Goal: Task Accomplishment & Management: Use online tool/utility

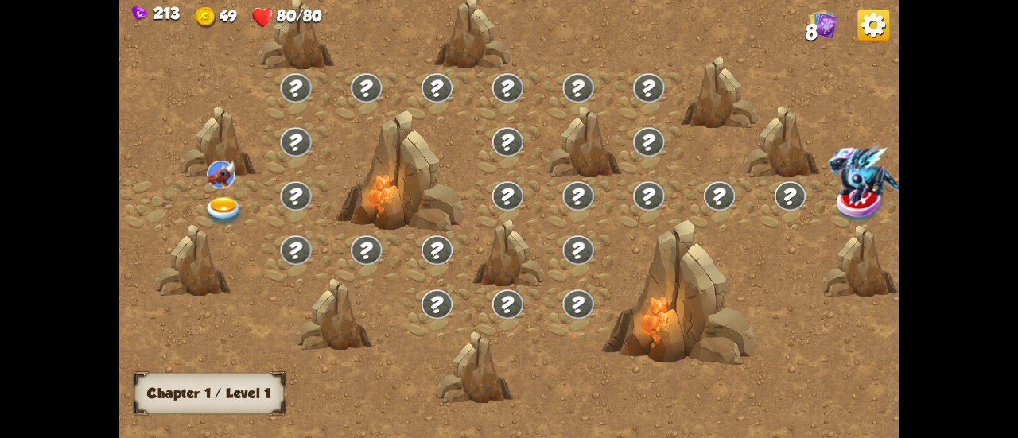
click at [204, 209] on img at bounding box center [223, 211] width 39 height 29
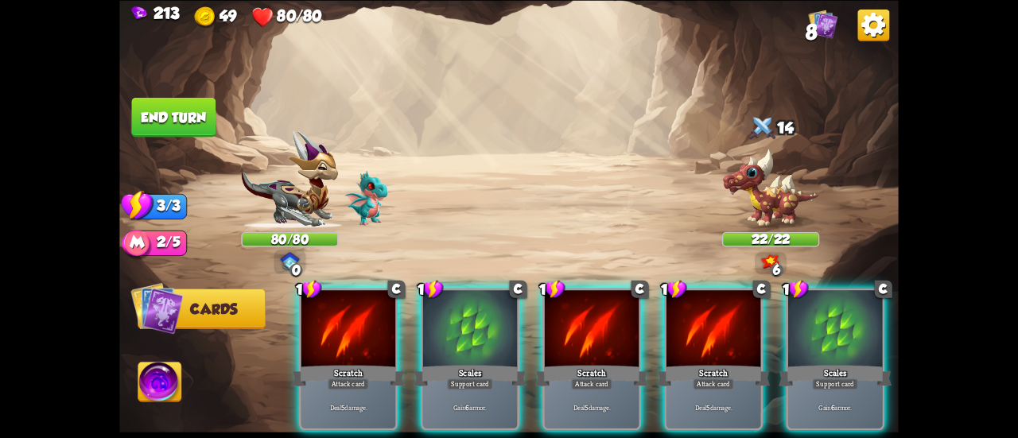
click at [883, 17] on img at bounding box center [875, 25] width 32 height 32
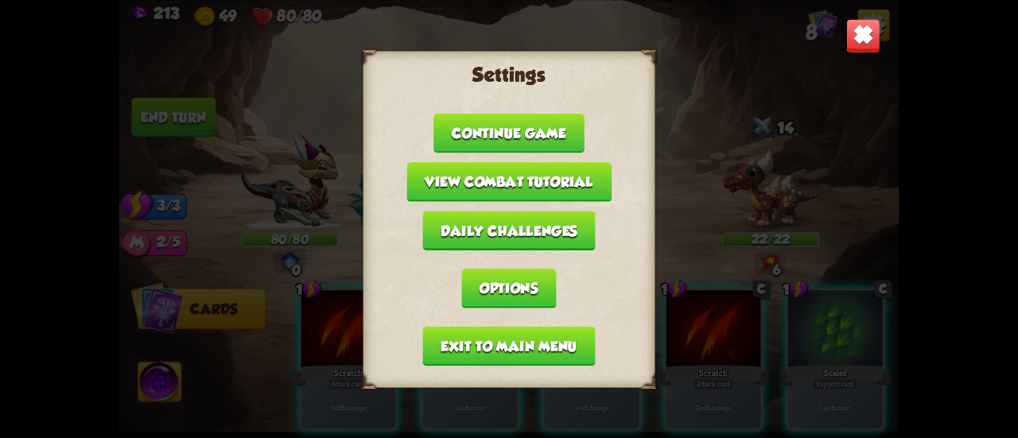
click at [554, 326] on button "Exit to main menu" at bounding box center [509, 346] width 173 height 40
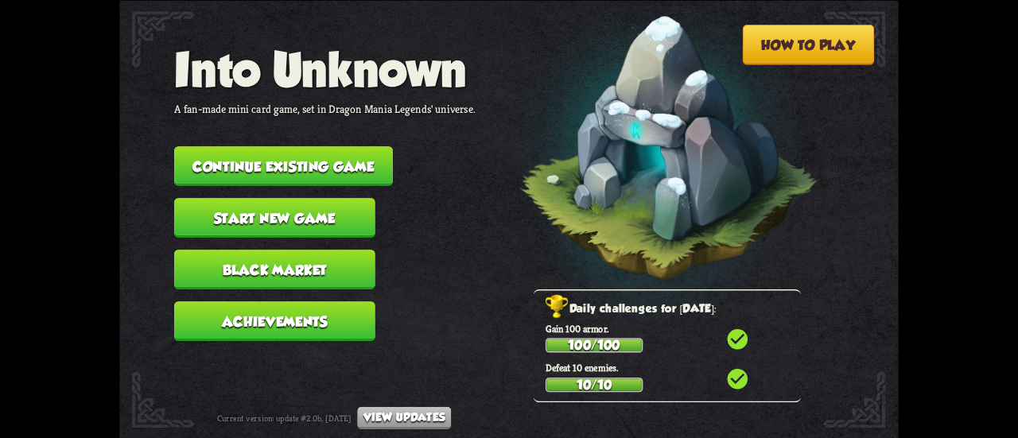
click at [302, 302] on button "Achievements" at bounding box center [274, 322] width 201 height 40
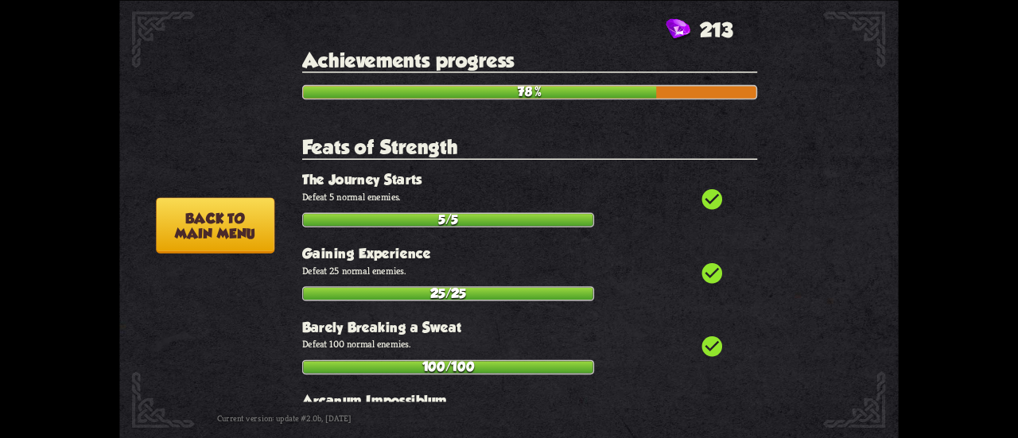
click at [299, 282] on section "Hero selection When starting a new game, the player has to choose a hero charac…" at bounding box center [509, 234] width 611 height 131
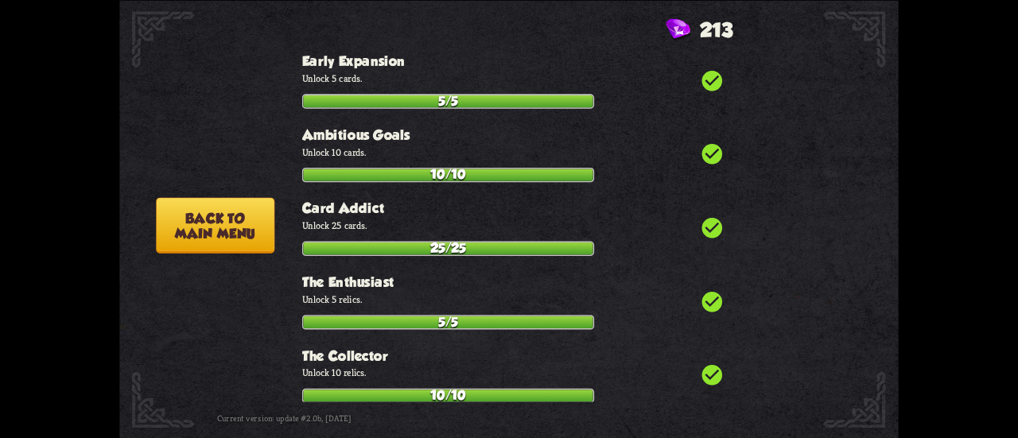
scroll to position [3660, 0]
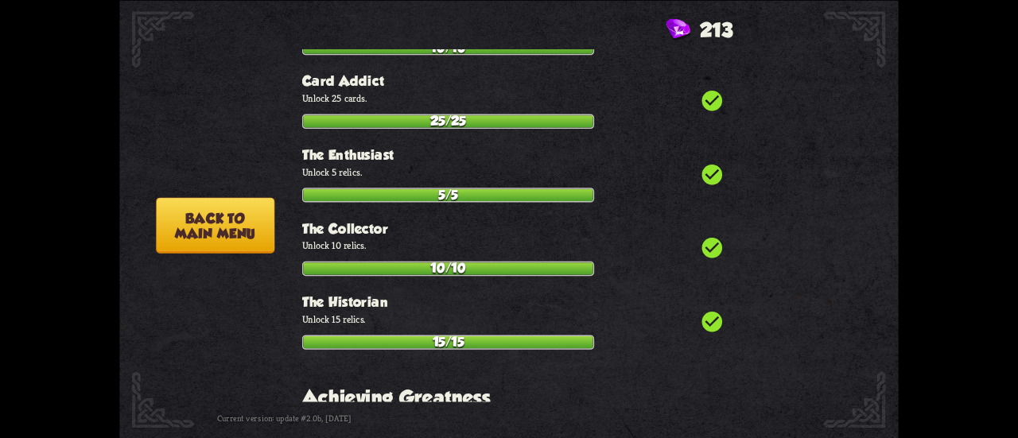
click at [245, 241] on button "Back to main menu" at bounding box center [215, 225] width 119 height 56
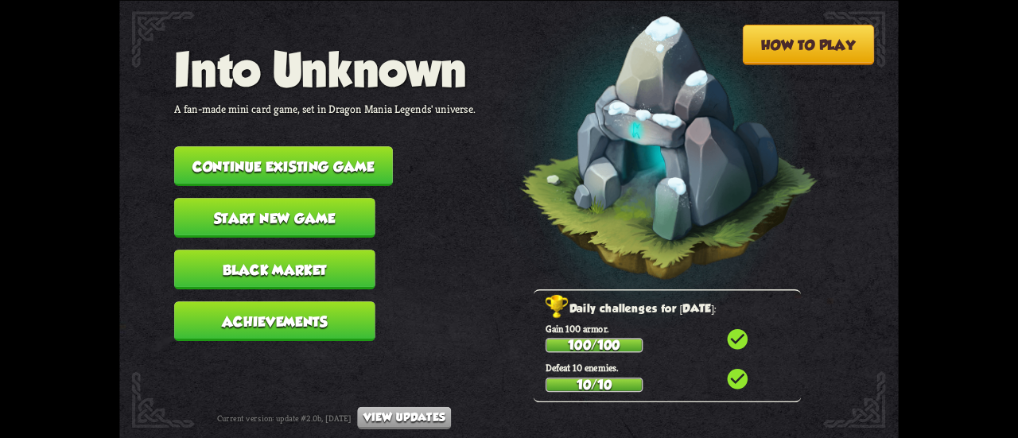
click at [301, 216] on button "Start new game" at bounding box center [274, 218] width 201 height 40
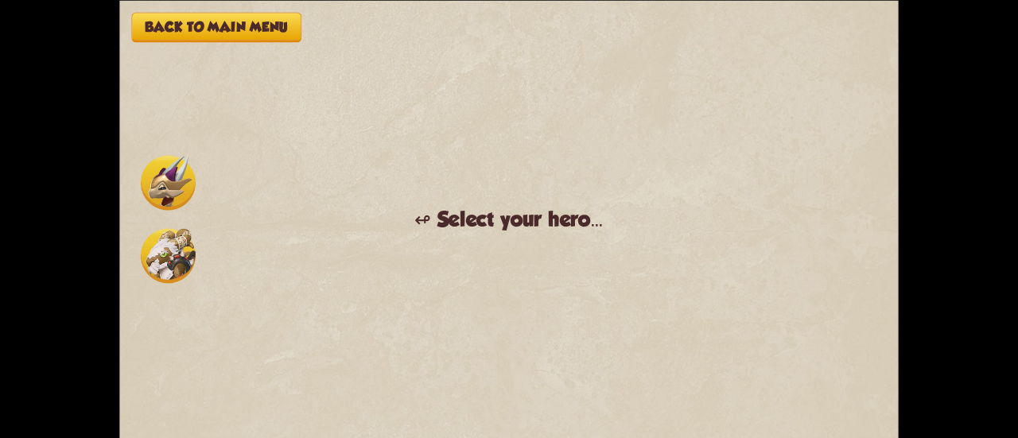
click at [157, 164] on img at bounding box center [168, 182] width 55 height 55
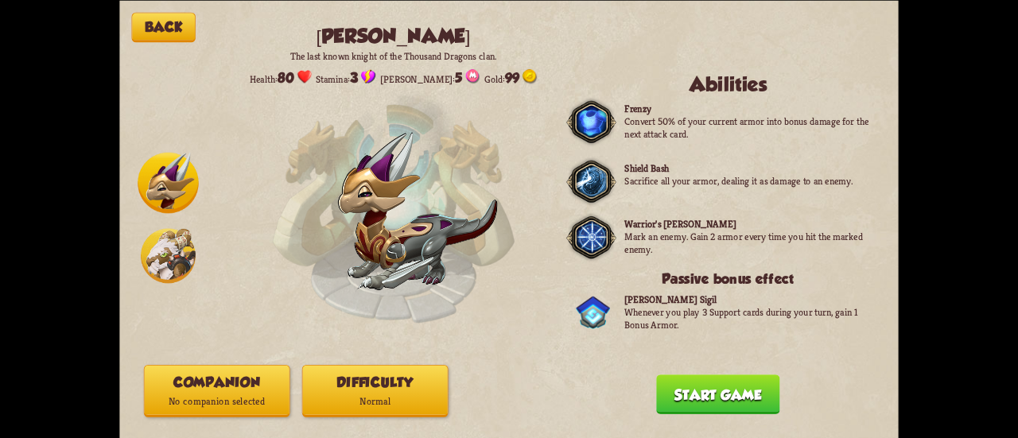
click at [423, 407] on p "Normal" at bounding box center [375, 401] width 145 height 19
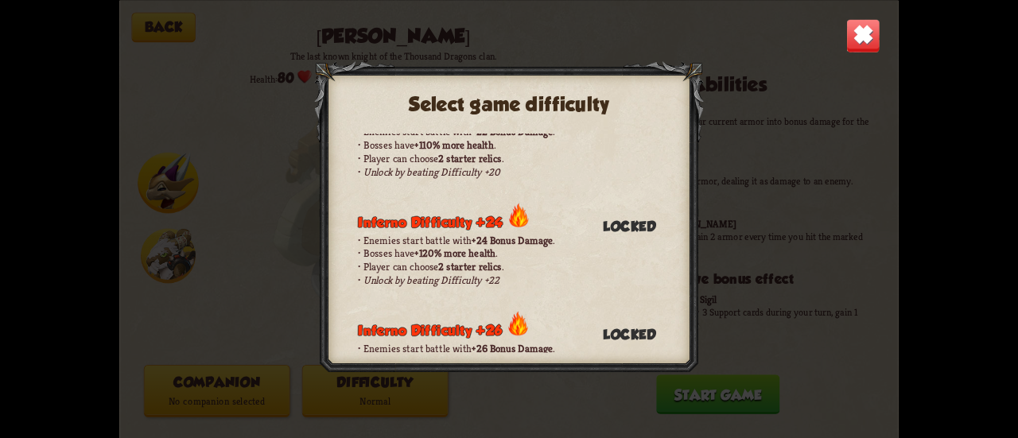
scroll to position [1622, 0]
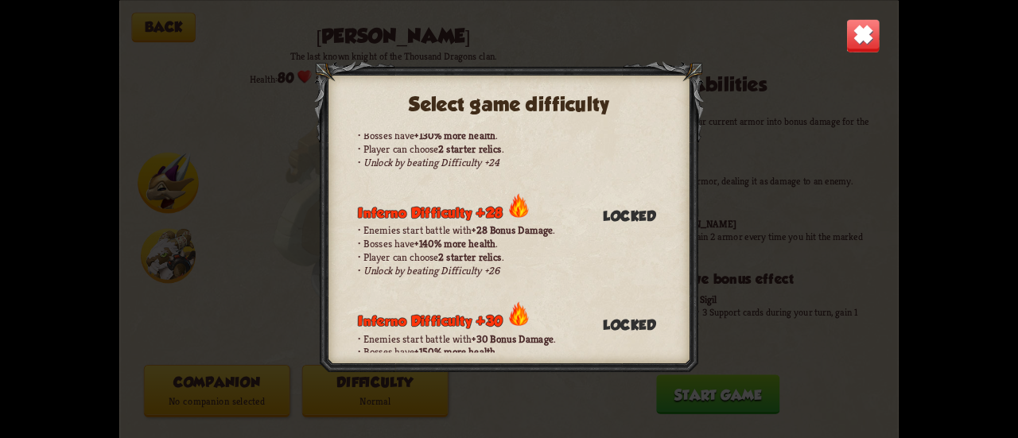
click at [847, 42] on img at bounding box center [864, 35] width 34 height 34
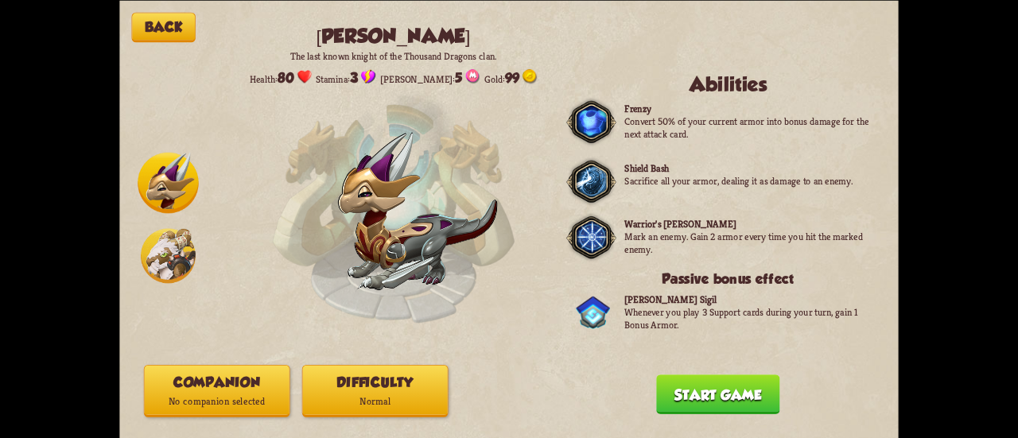
click at [226, 377] on button "Companion No companion selected" at bounding box center [217, 390] width 146 height 53
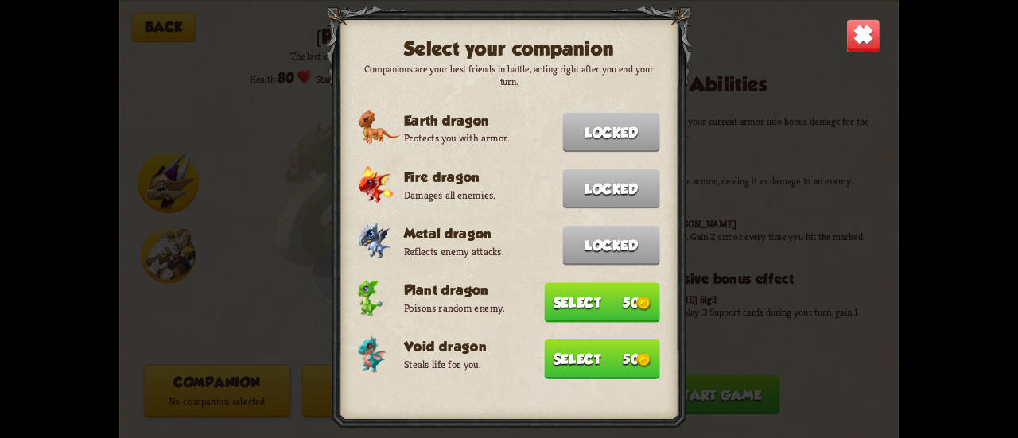
click at [648, 356] on img at bounding box center [644, 359] width 14 height 14
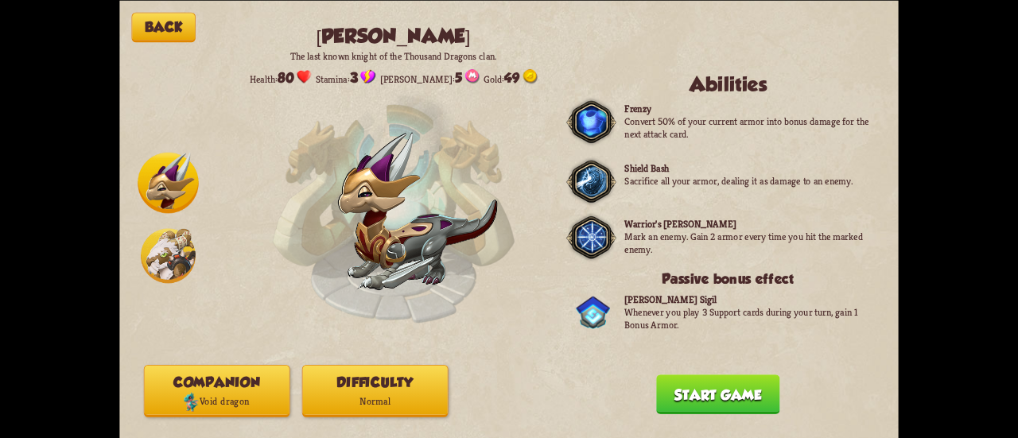
click at [672, 384] on button "Start game" at bounding box center [717, 395] width 123 height 40
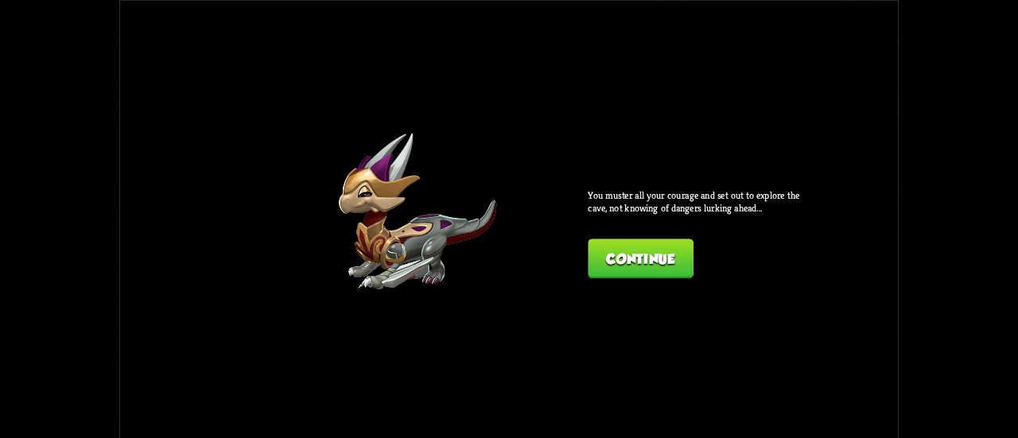
click at [645, 249] on div "You muster all your courage and set out to explore the cave, not knowing of dan…" at bounding box center [698, 233] width 220 height 89
click at [645, 249] on button "Continue" at bounding box center [640, 259] width 105 height 40
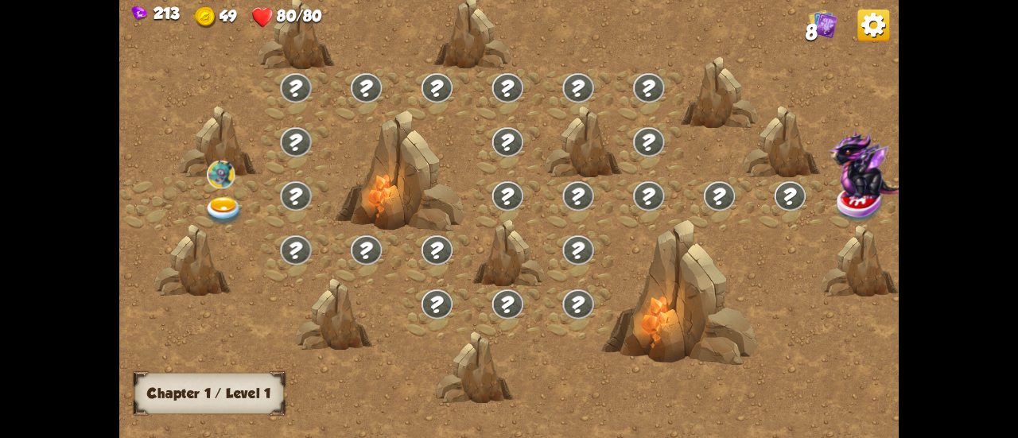
click at [866, 14] on img at bounding box center [875, 25] width 32 height 32
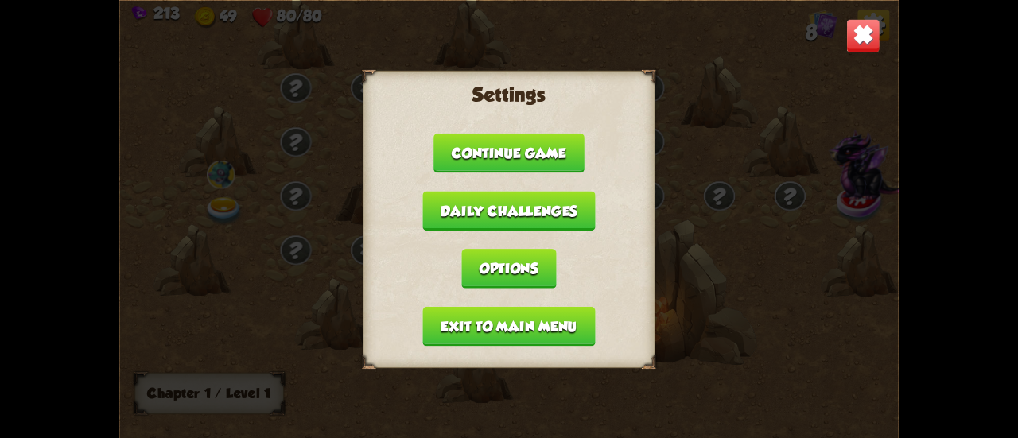
click at [545, 335] on button "Exit to main menu" at bounding box center [509, 326] width 173 height 40
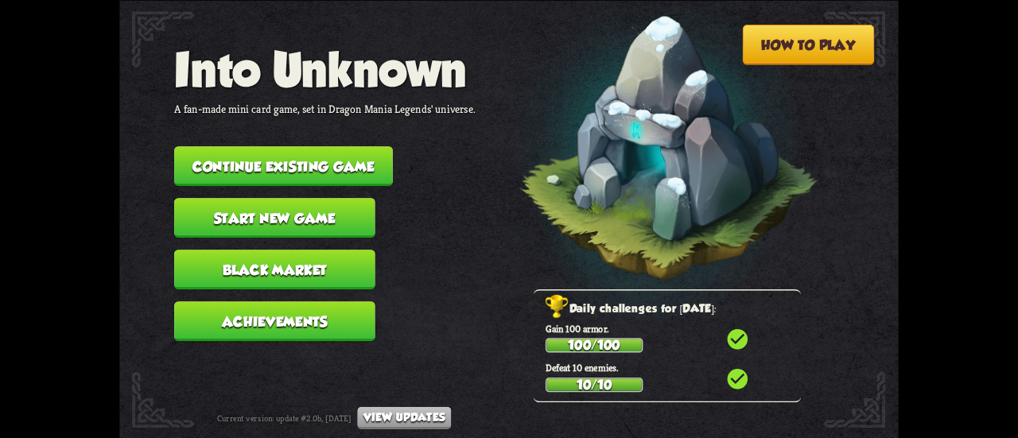
click at [282, 214] on button "Start new game" at bounding box center [274, 218] width 201 height 40
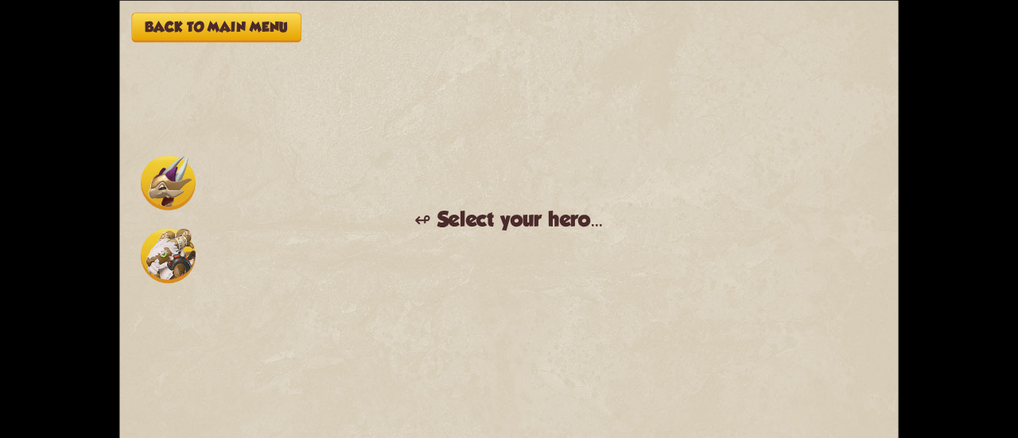
click at [147, 199] on img at bounding box center [168, 182] width 55 height 55
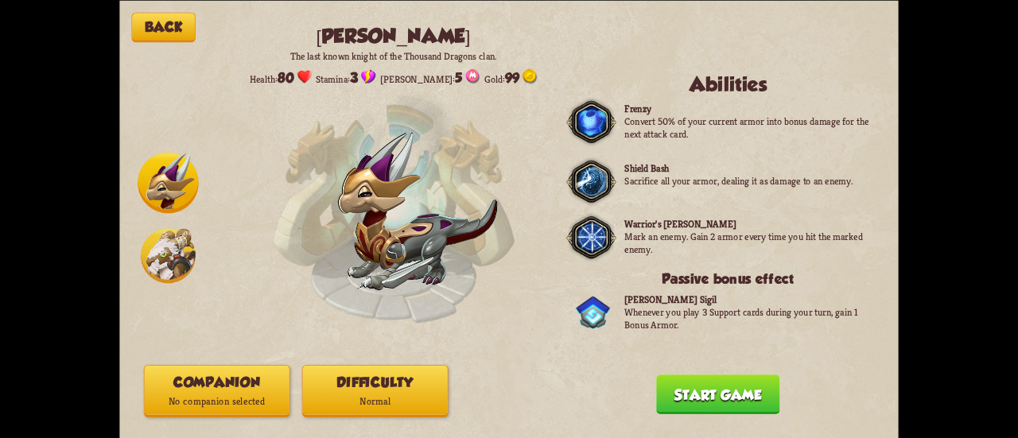
drag, startPoint x: 347, startPoint y: 424, endPoint x: 354, endPoint y: 386, distance: 38.9
click at [352, 391] on div "Back [PERSON_NAME] The last known knight of the Thousand Dragons clan. Health: …" at bounding box center [509, 219] width 780 height 438
click at [354, 386] on button "Difficulty Normal" at bounding box center [375, 390] width 146 height 53
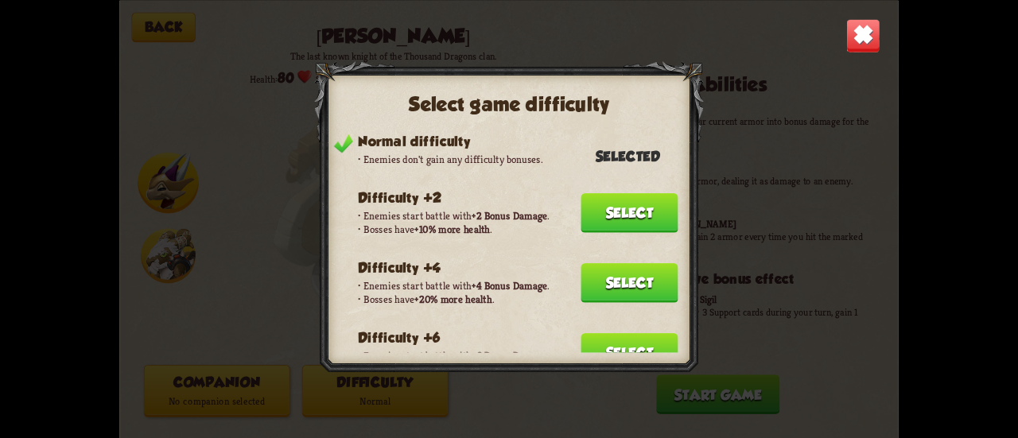
click at [590, 348] on button "Select" at bounding box center [629, 353] width 97 height 40
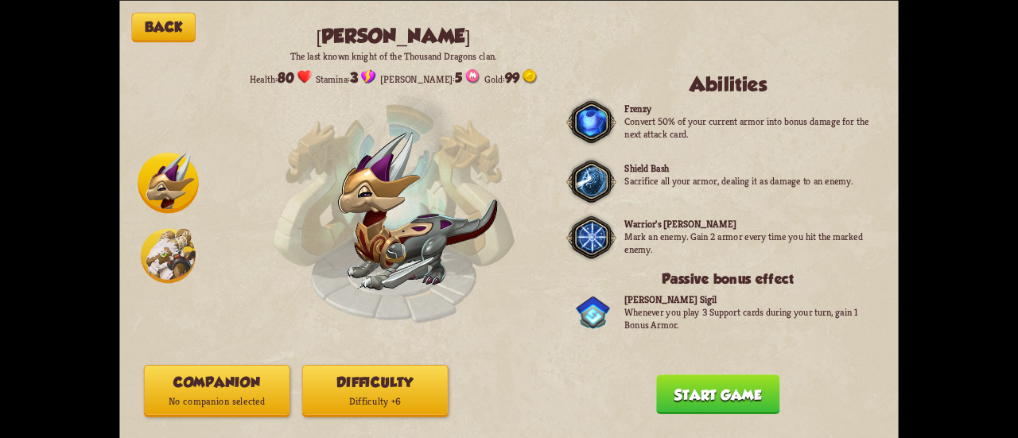
click at [258, 381] on button "Companion No companion selected" at bounding box center [217, 390] width 146 height 53
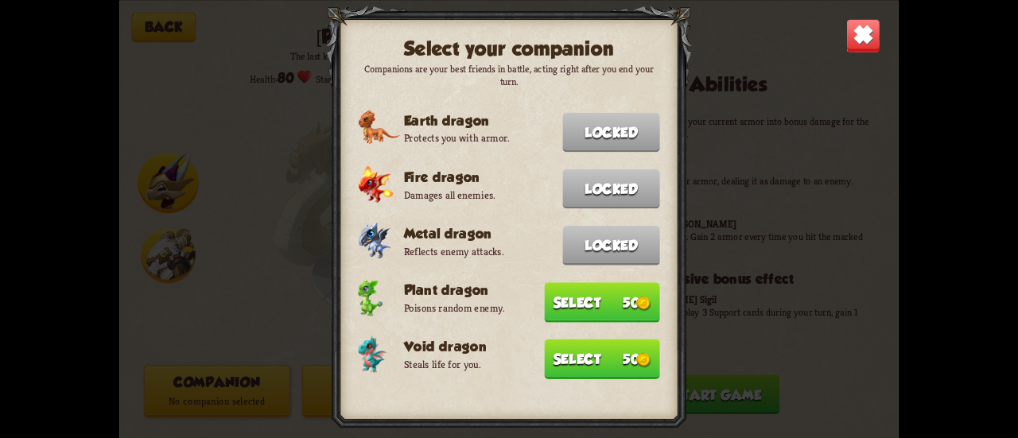
click at [625, 348] on button "Select 50" at bounding box center [601, 359] width 115 height 40
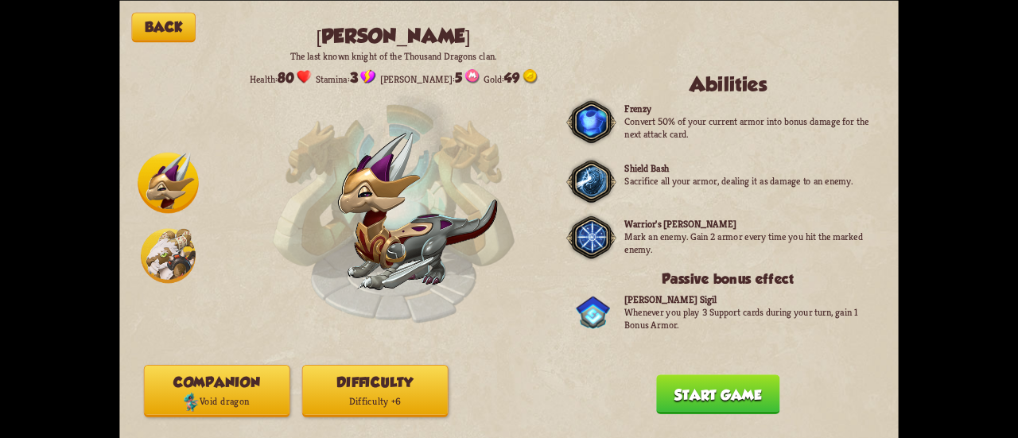
click at [680, 380] on button "Start game" at bounding box center [717, 395] width 123 height 40
